Goal: Task Accomplishment & Management: Manage account settings

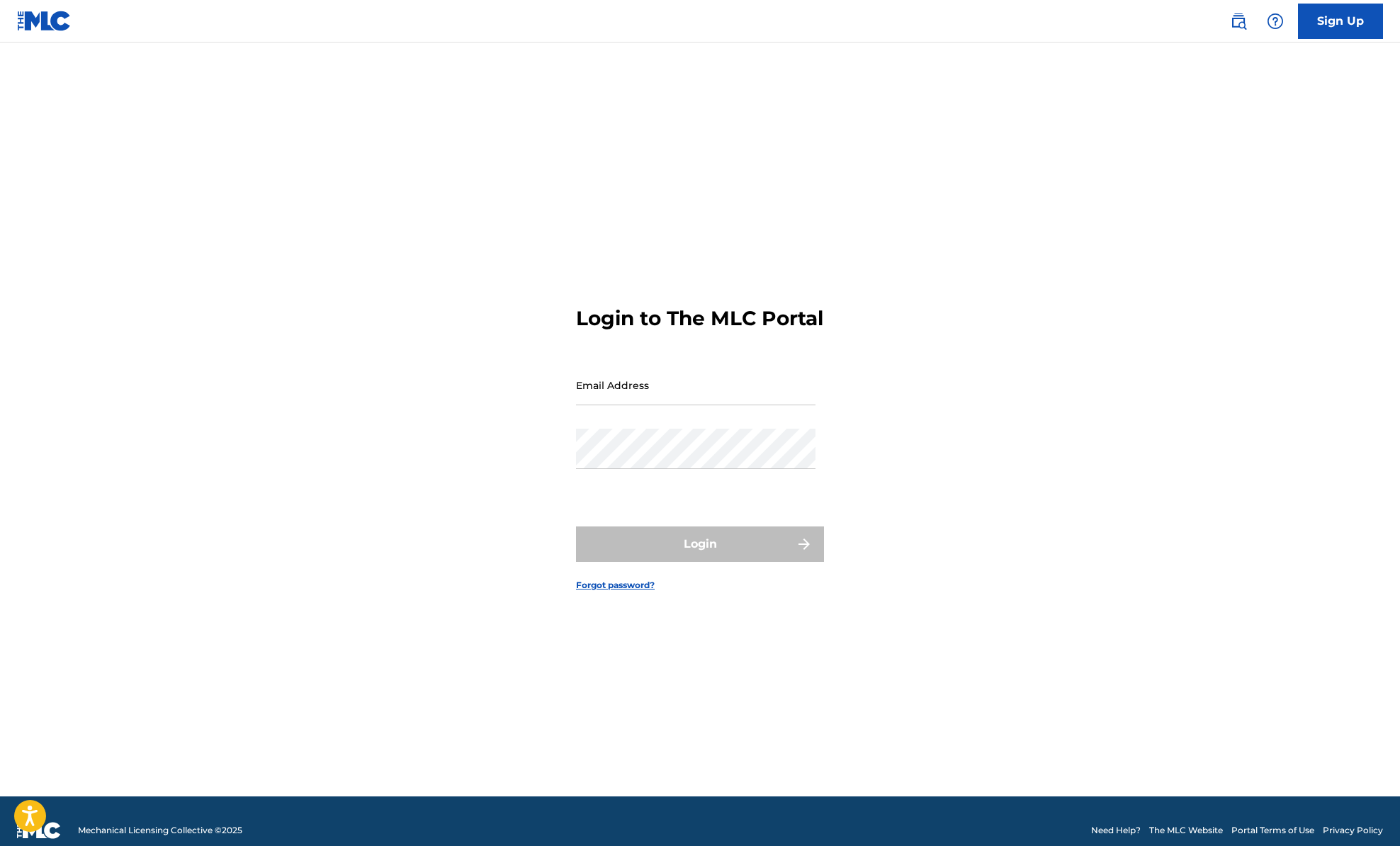
click at [678, 420] on div "Email Address" at bounding box center [695, 397] width 240 height 63
click at [679, 399] on input "Email Address" at bounding box center [695, 385] width 240 height 40
type input "[DOMAIN_NAME][EMAIL_ADDRESS][DOMAIN_NAME]"
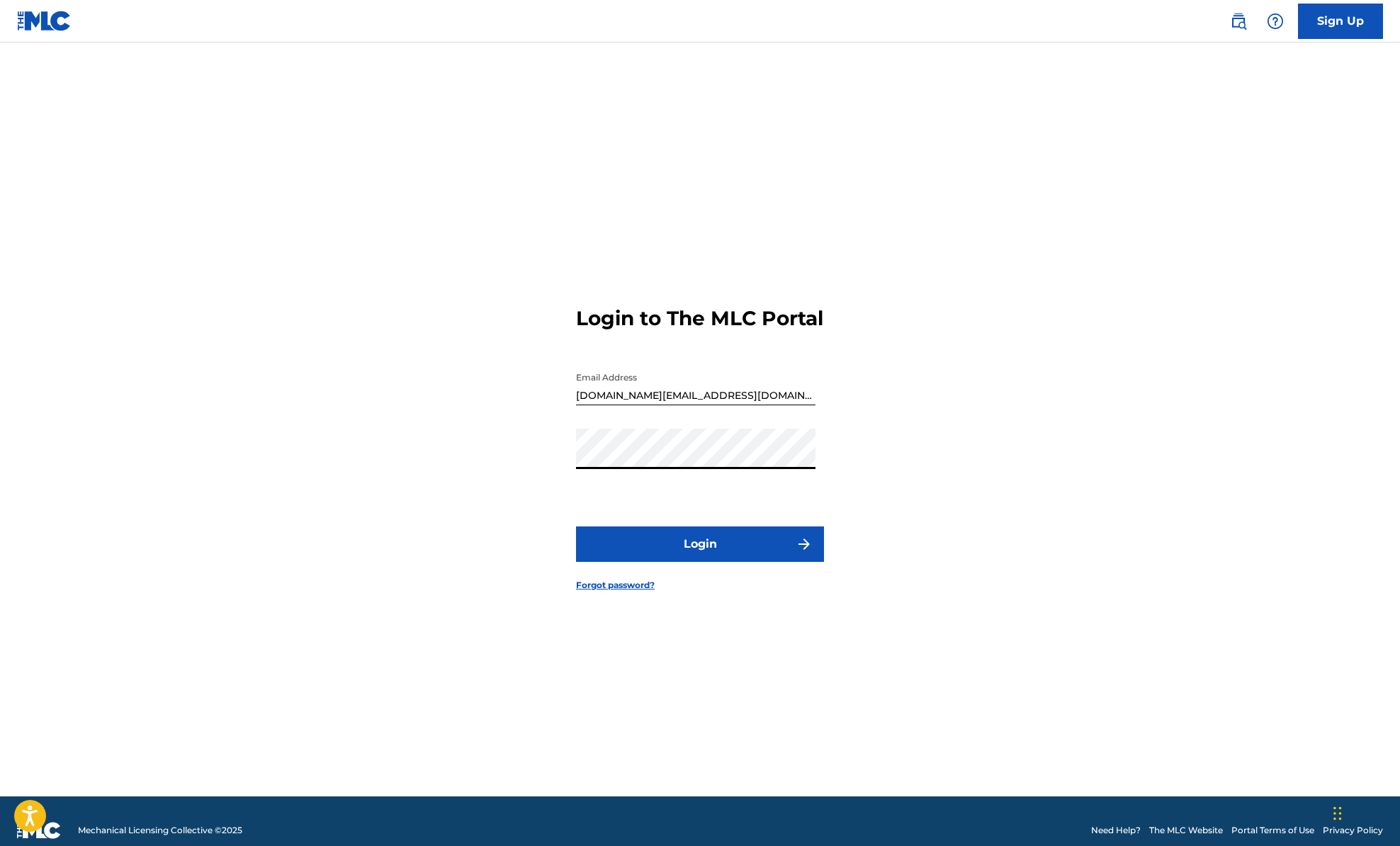
click at [679, 562] on button "Login" at bounding box center [700, 544] width 248 height 35
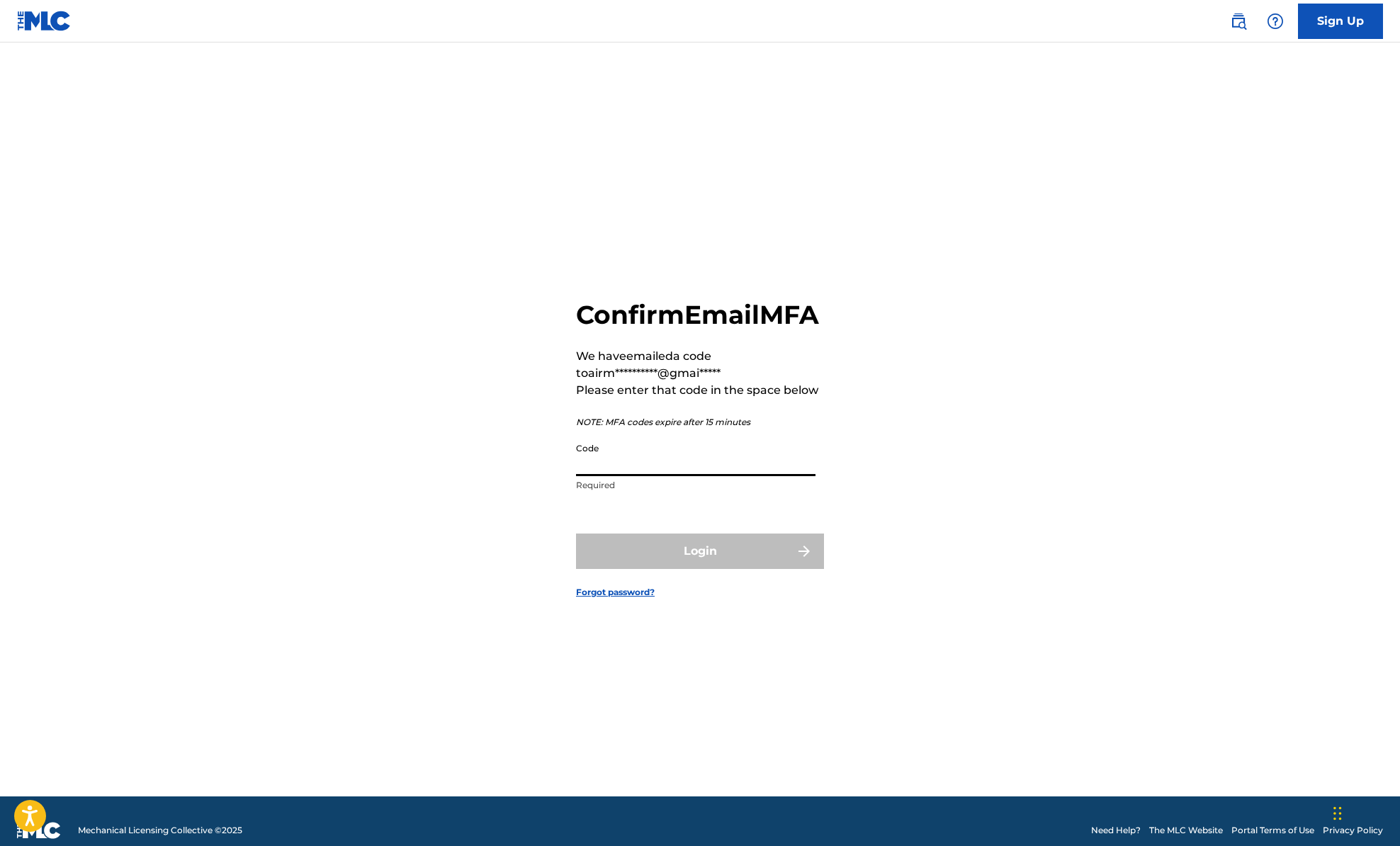
click at [712, 476] on input "Code" at bounding box center [695, 456] width 240 height 40
paste input "419502"
type input "419502"
click at [701, 569] on button "Login" at bounding box center [700, 551] width 248 height 35
